Goal: Find specific page/section: Find specific page/section

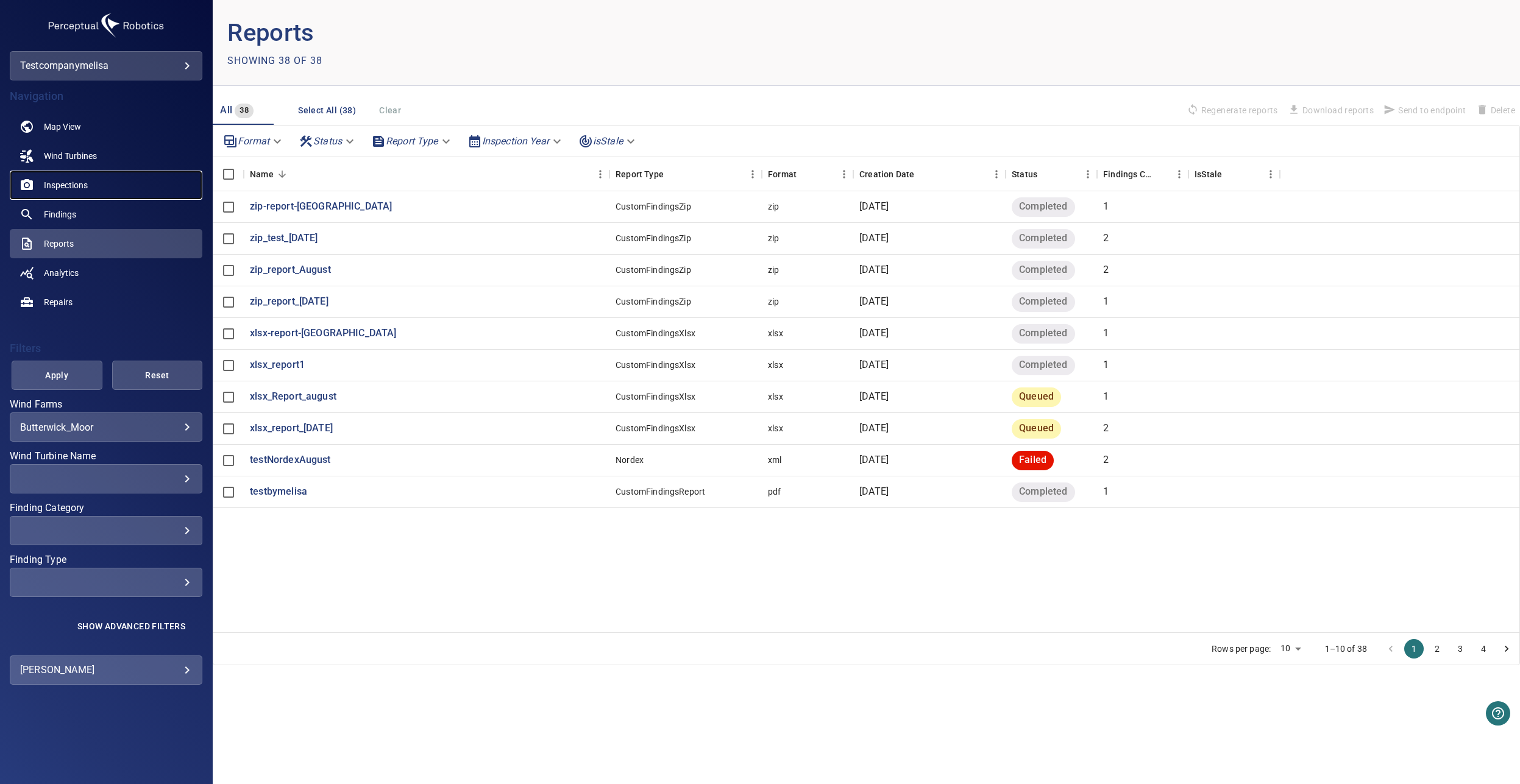
click at [83, 183] on span "Inspections" at bounding box center [66, 184] width 44 height 12
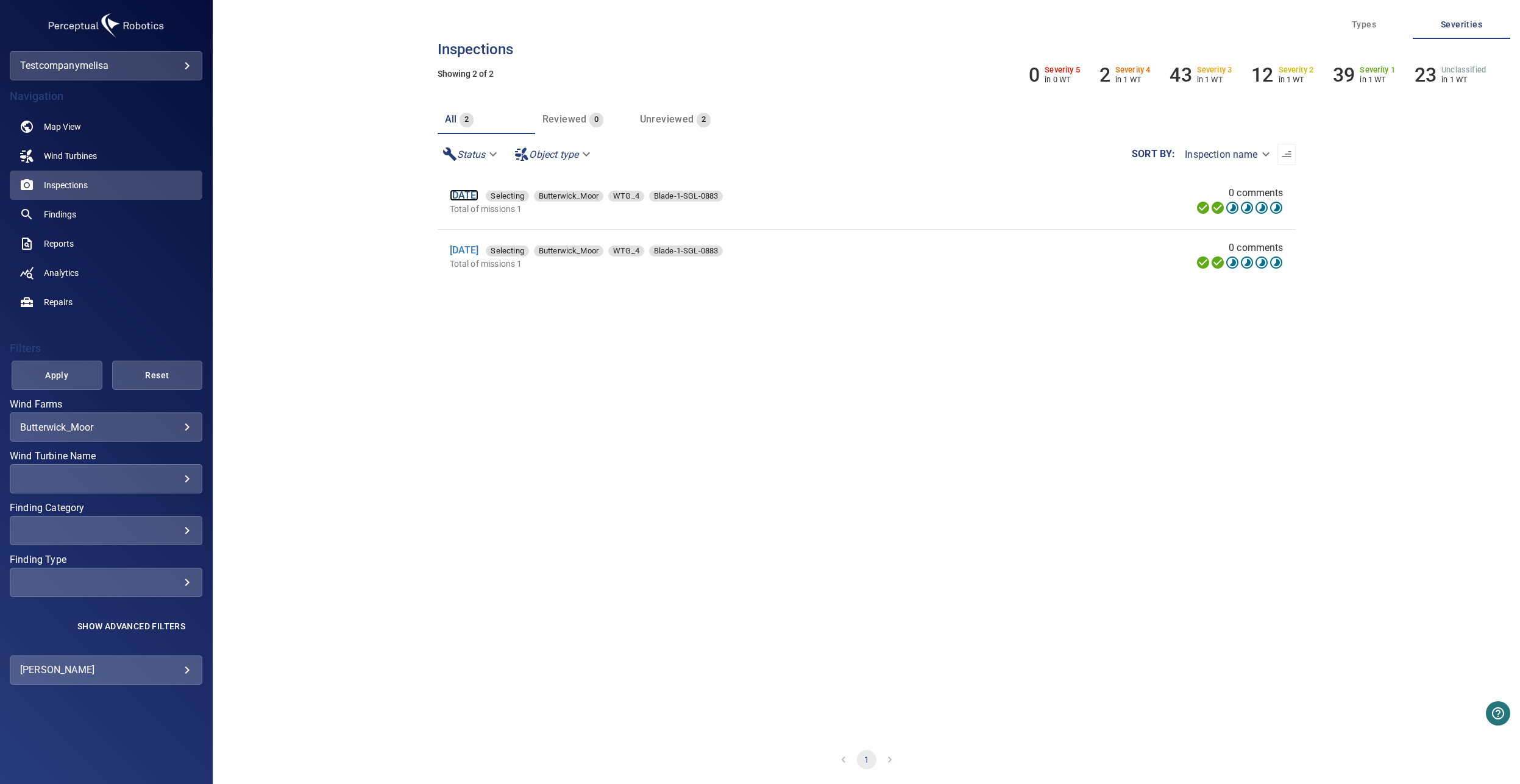
click at [479, 197] on link "3 Dec 2021" at bounding box center [464, 195] width 29 height 12
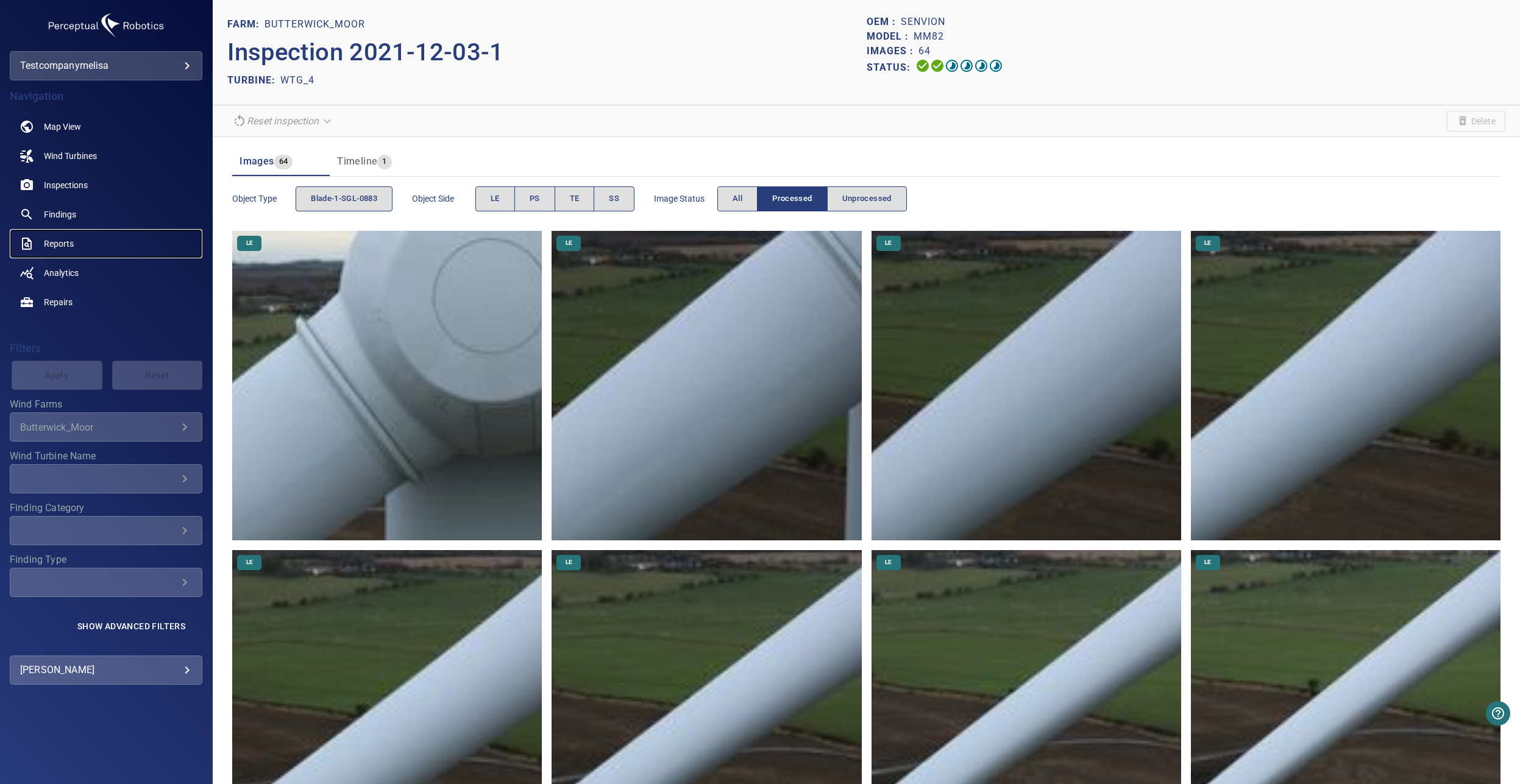
click at [69, 249] on span "Reports" at bounding box center [59, 243] width 30 height 12
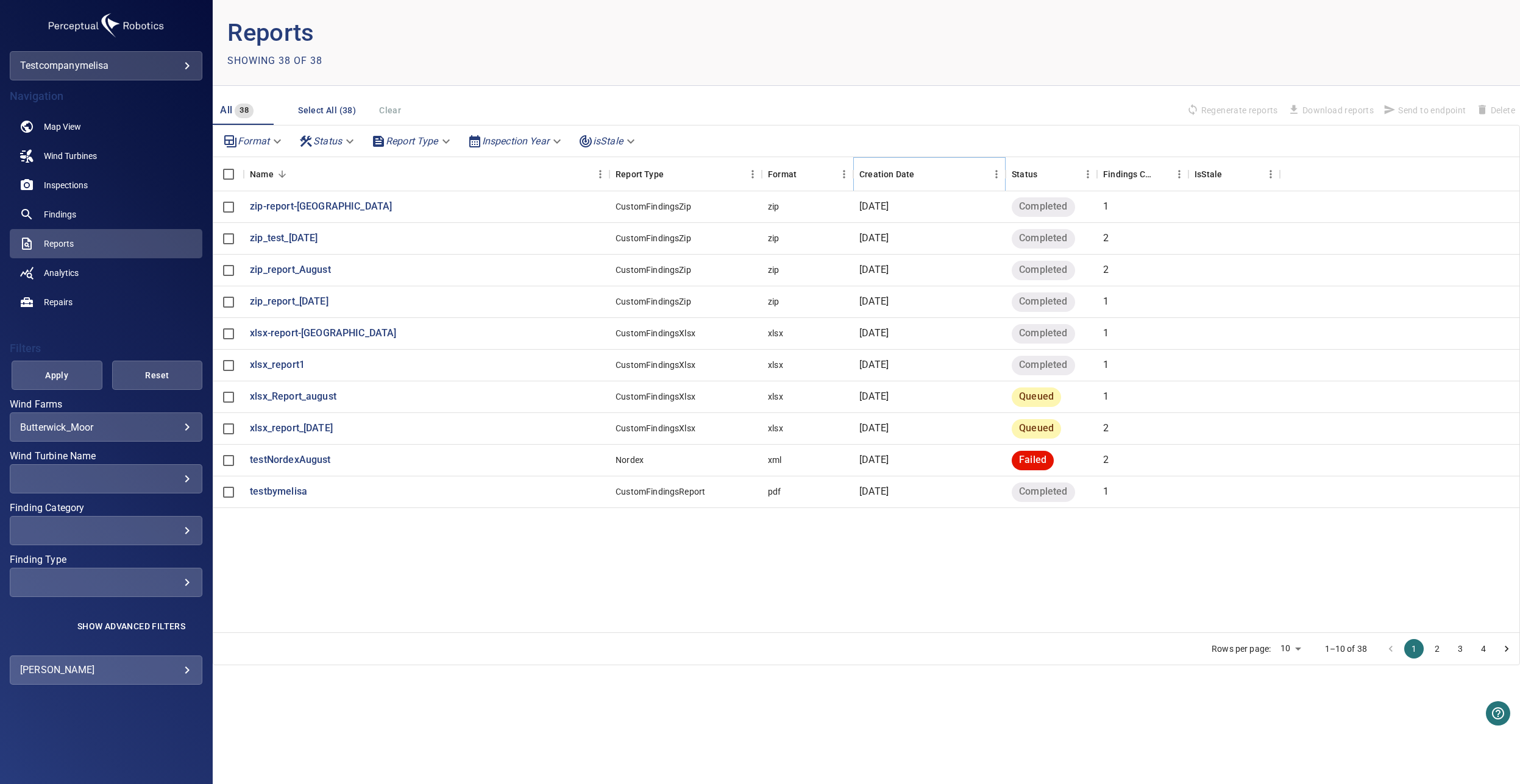
click at [926, 174] on icon "Sort" at bounding box center [923, 174] width 11 height 11
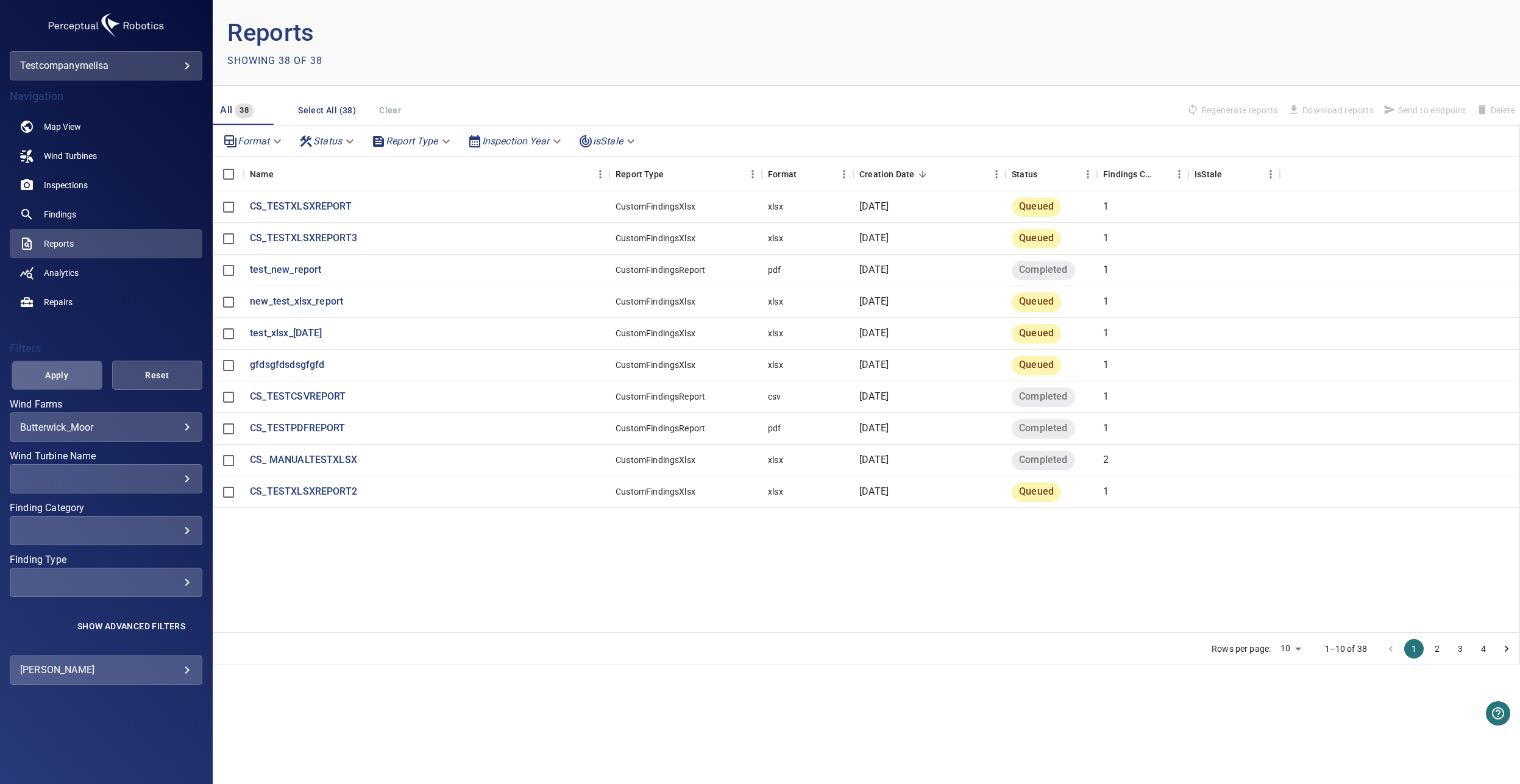
click at [46, 383] on span "Apply" at bounding box center [57, 376] width 60 height 15
click at [923, 178] on icon "Sort" at bounding box center [923, 174] width 11 height 11
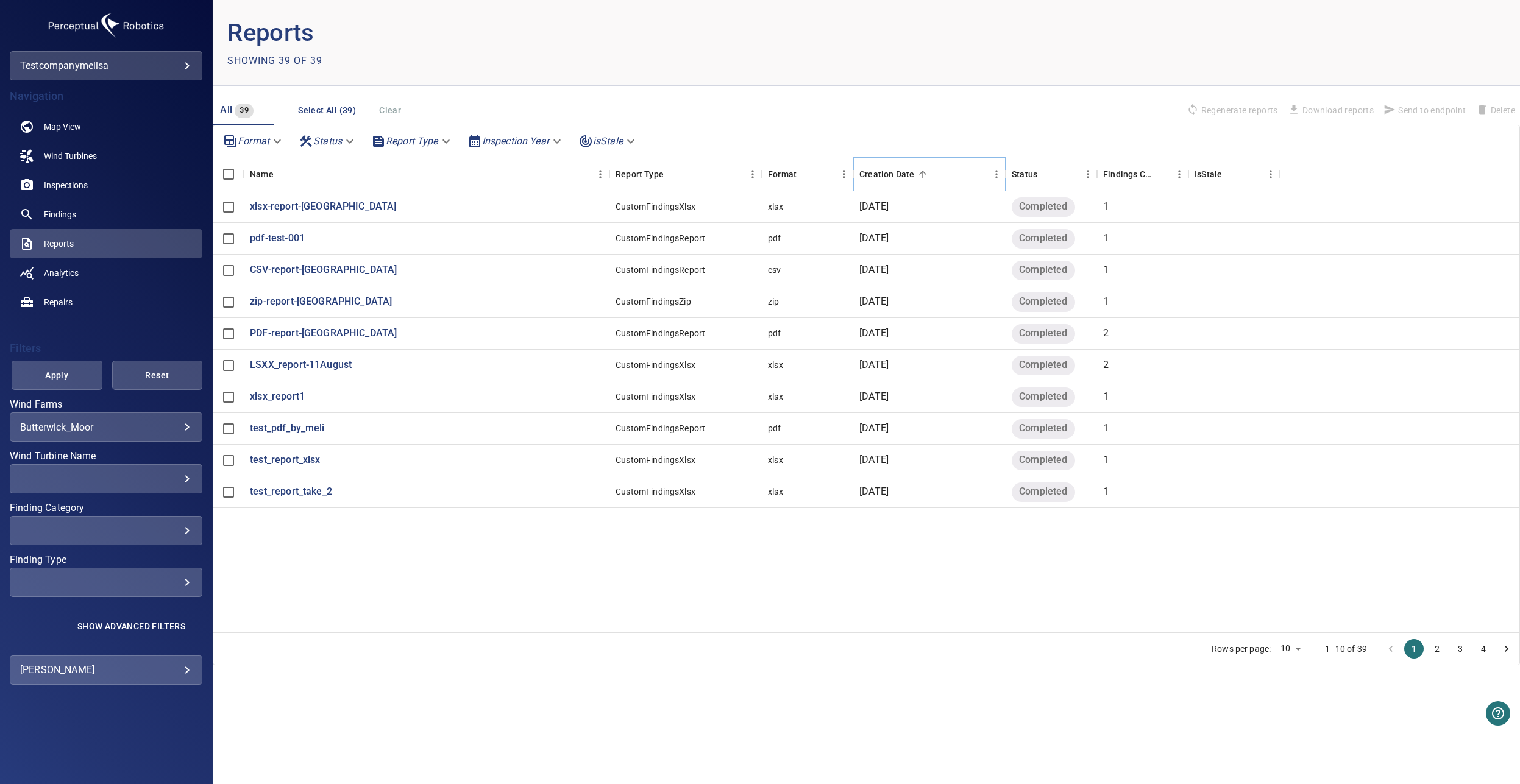
click at [923, 178] on icon "Sort" at bounding box center [923, 174] width 11 height 11
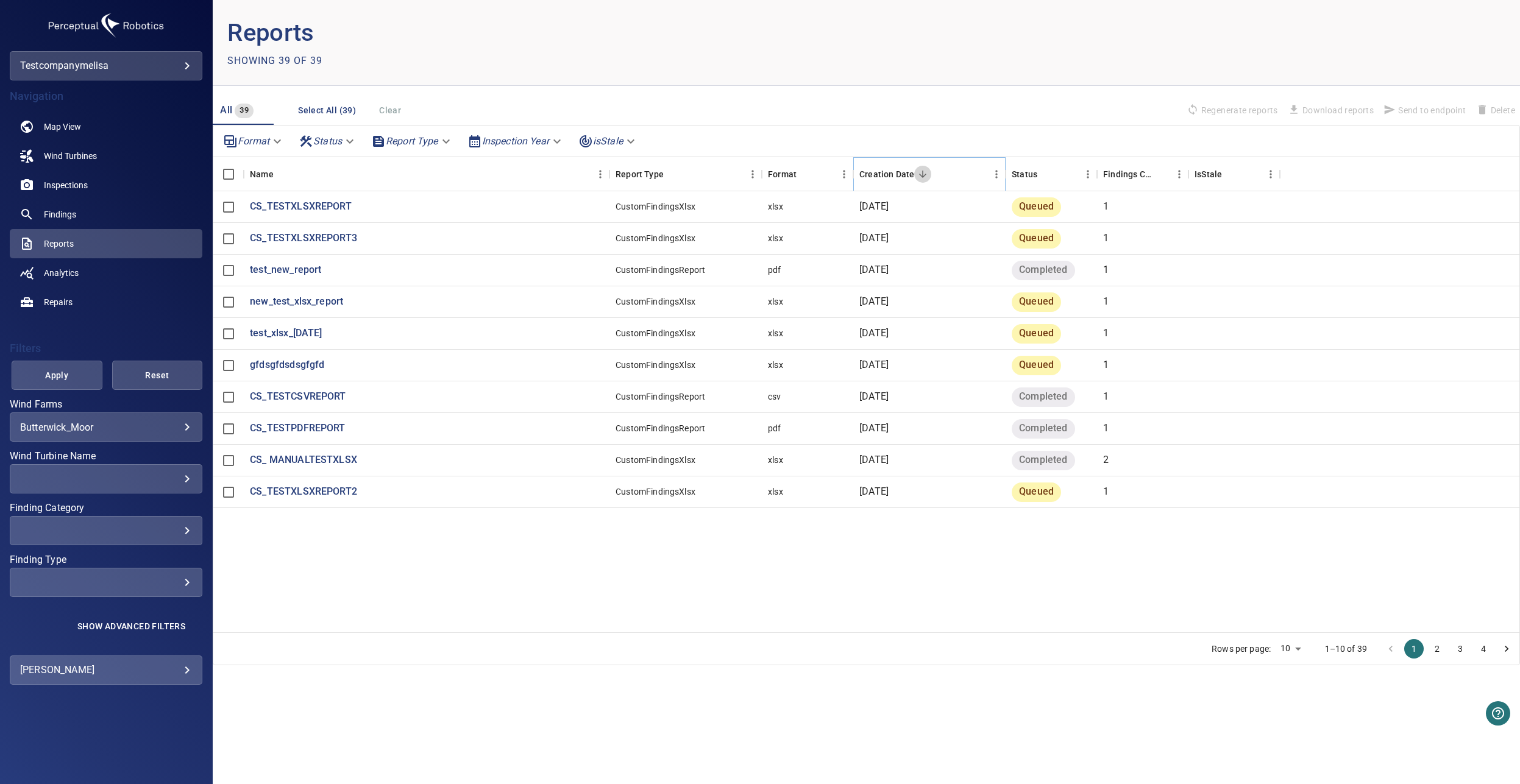
click at [923, 178] on icon "Sort" at bounding box center [923, 174] width 11 height 11
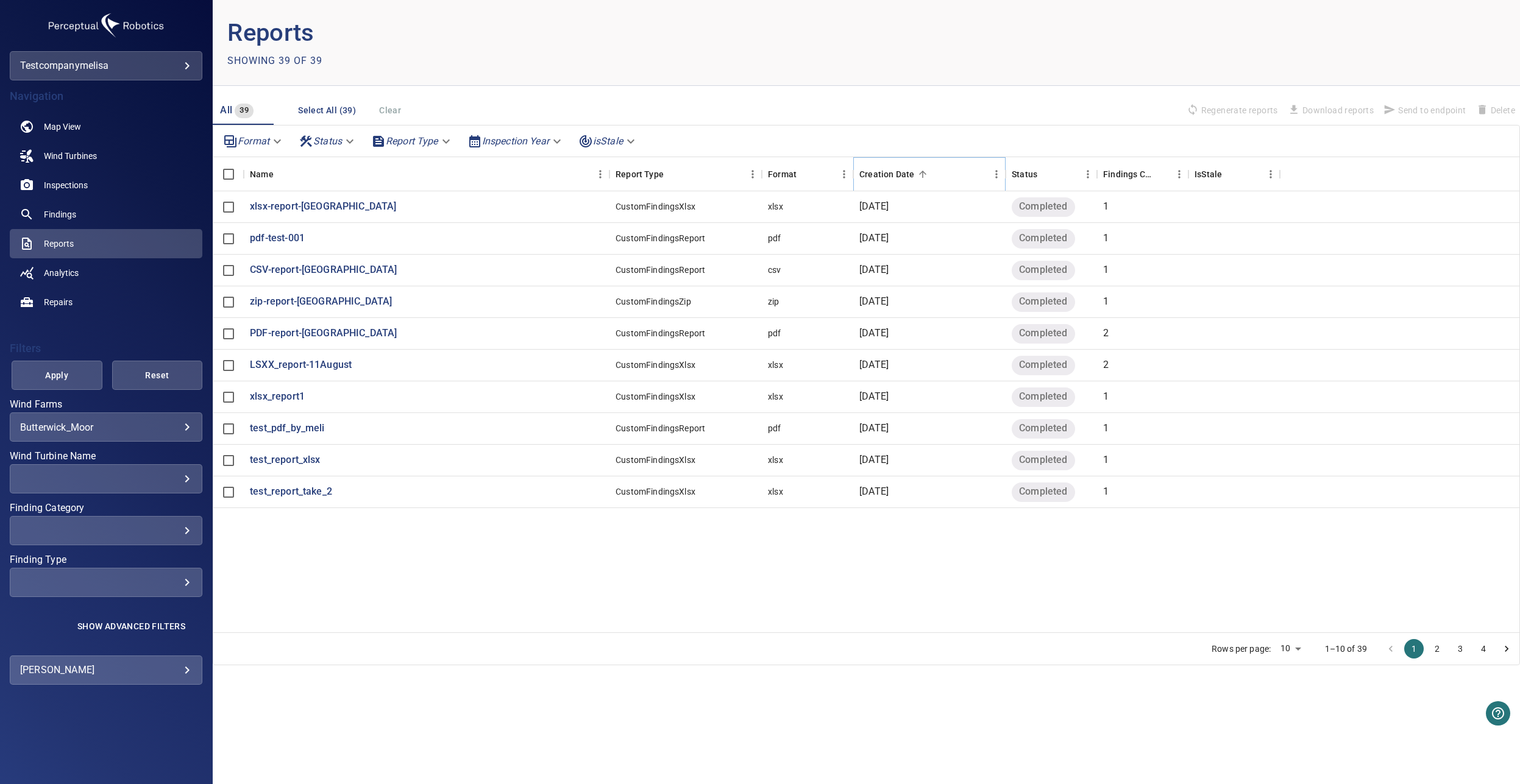
click at [919, 176] on icon "Sort" at bounding box center [923, 174] width 11 height 11
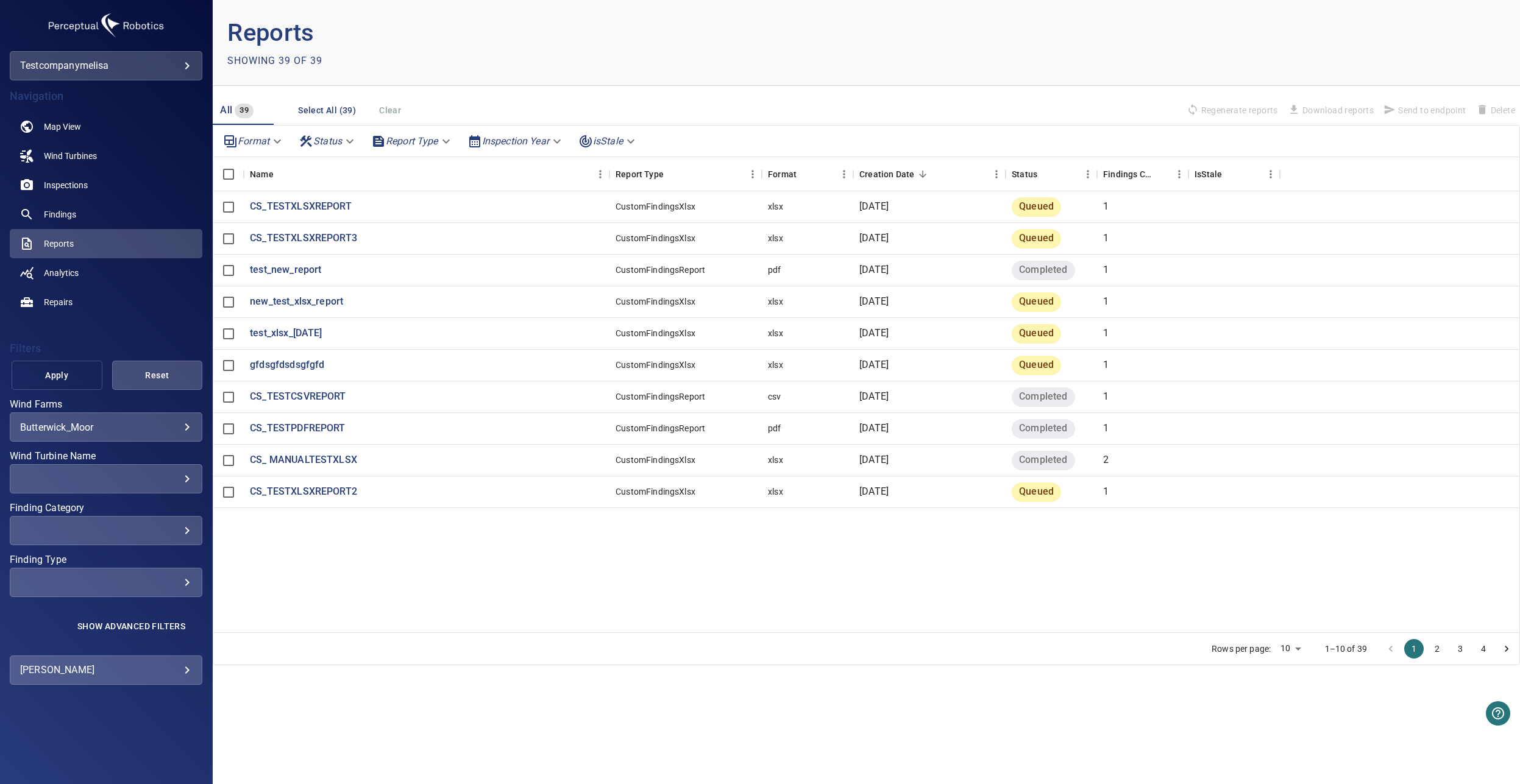
click at [76, 382] on span "Apply" at bounding box center [57, 376] width 60 height 15
click at [922, 178] on icon "Sort" at bounding box center [923, 174] width 11 height 11
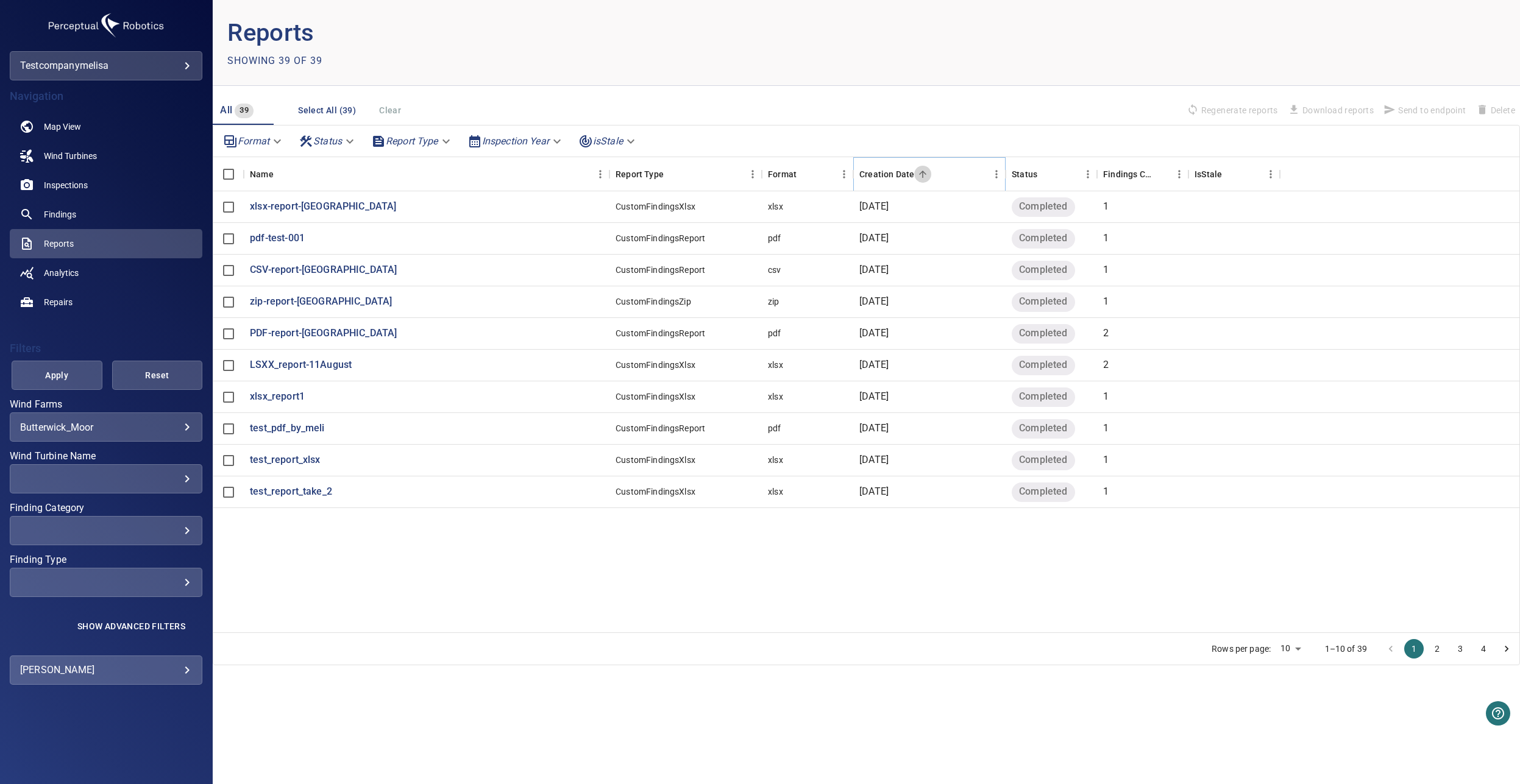
click at [922, 178] on icon "Sort" at bounding box center [923, 174] width 11 height 11
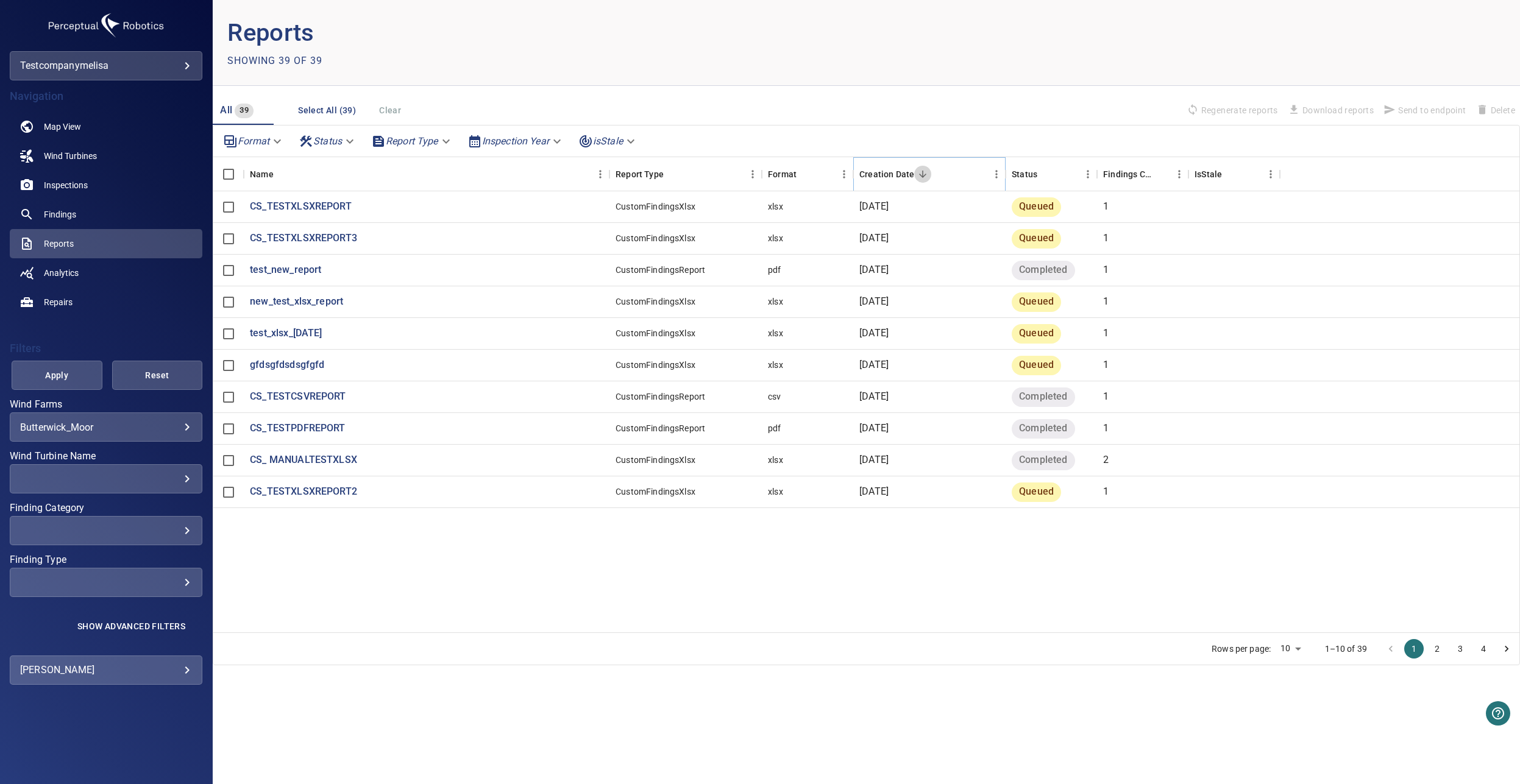
click at [922, 178] on icon "Sort" at bounding box center [923, 174] width 11 height 11
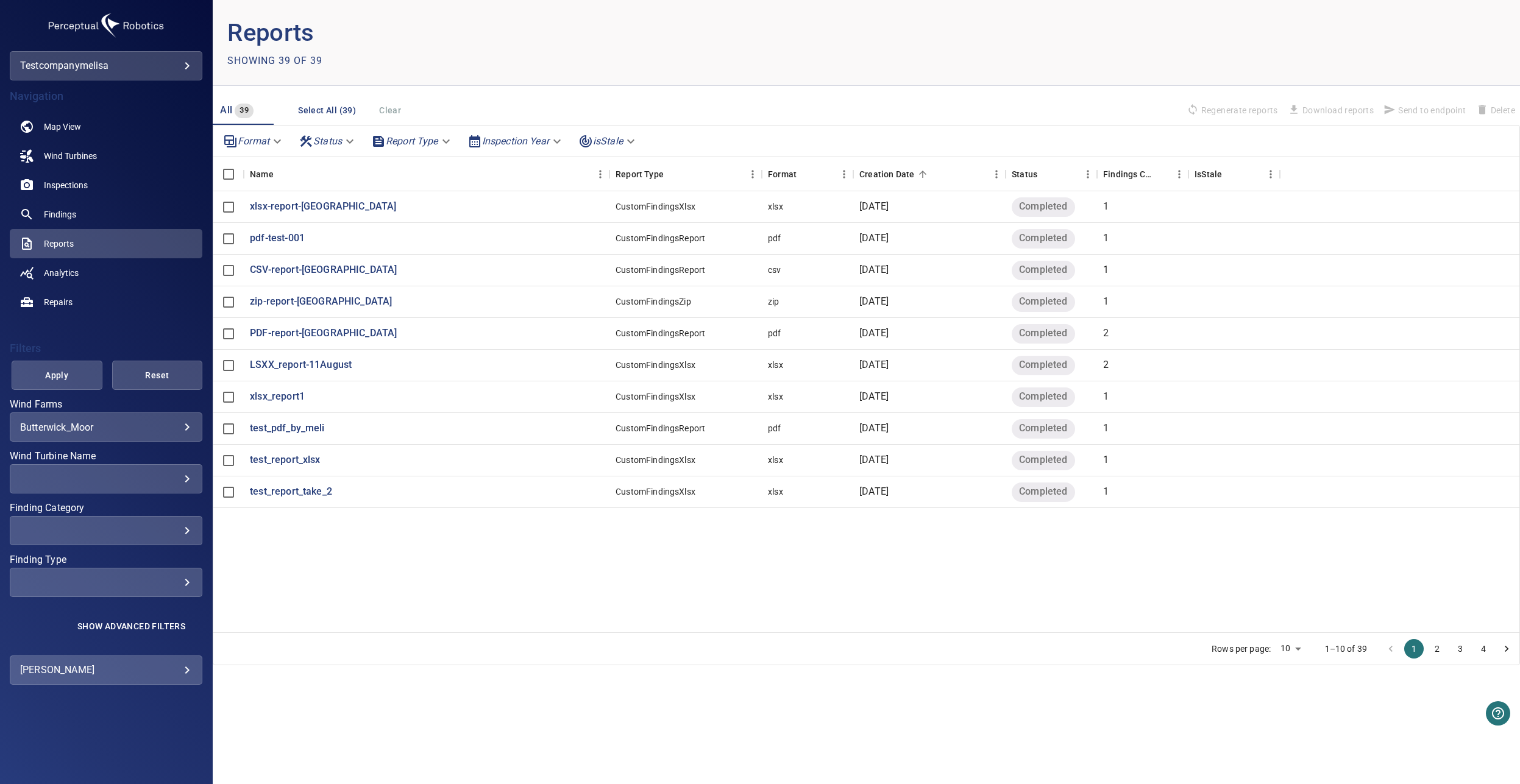
click at [34, 360] on div "**********" at bounding box center [106, 486] width 193 height 299
click at [44, 397] on div "**********" at bounding box center [106, 486] width 193 height 299
click at [49, 382] on span "Apply" at bounding box center [57, 376] width 60 height 15
click at [921, 169] on icon "Sort" at bounding box center [923, 174] width 11 height 11
